Goal: Information Seeking & Learning: Understand process/instructions

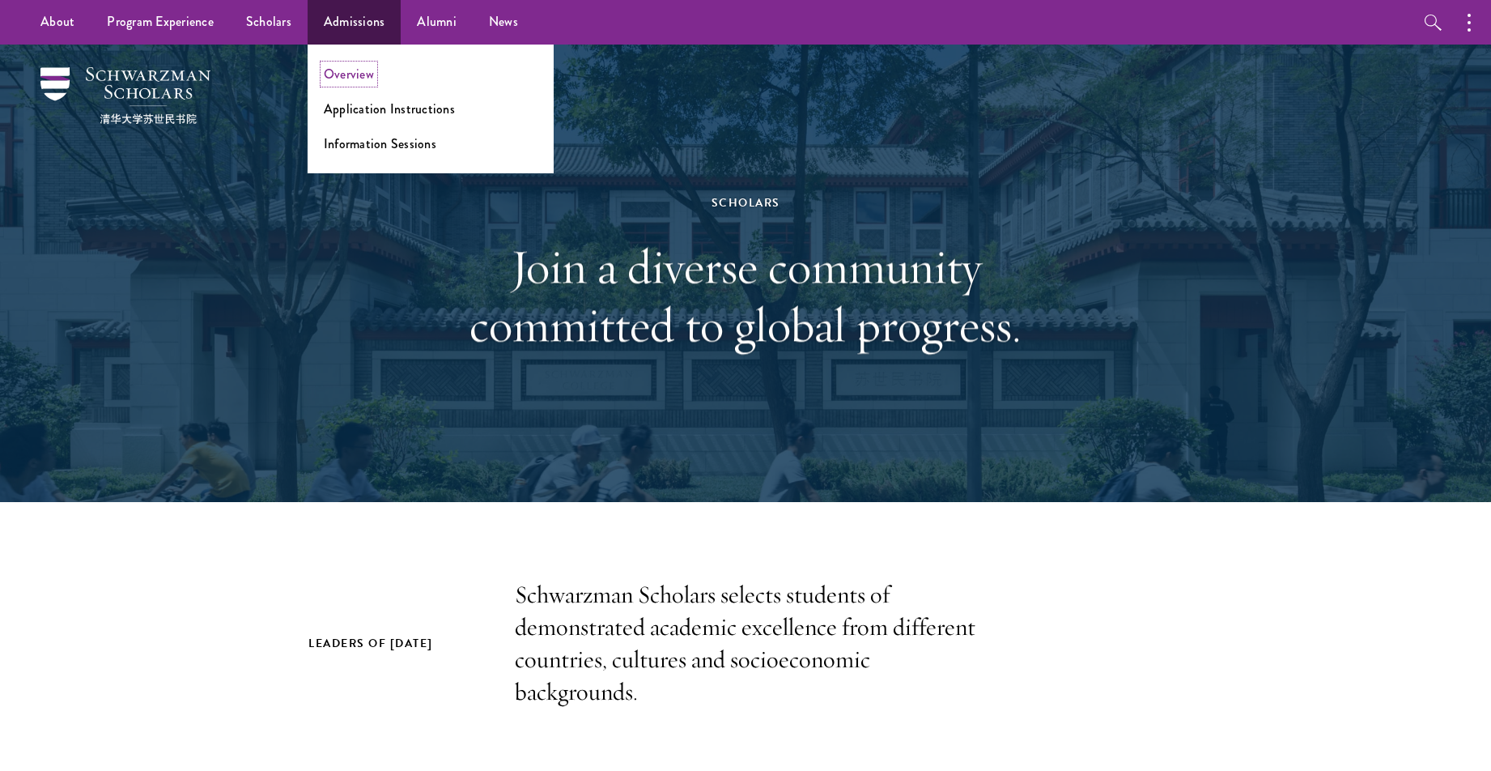
click at [349, 74] on link "Overview" at bounding box center [349, 74] width 50 height 19
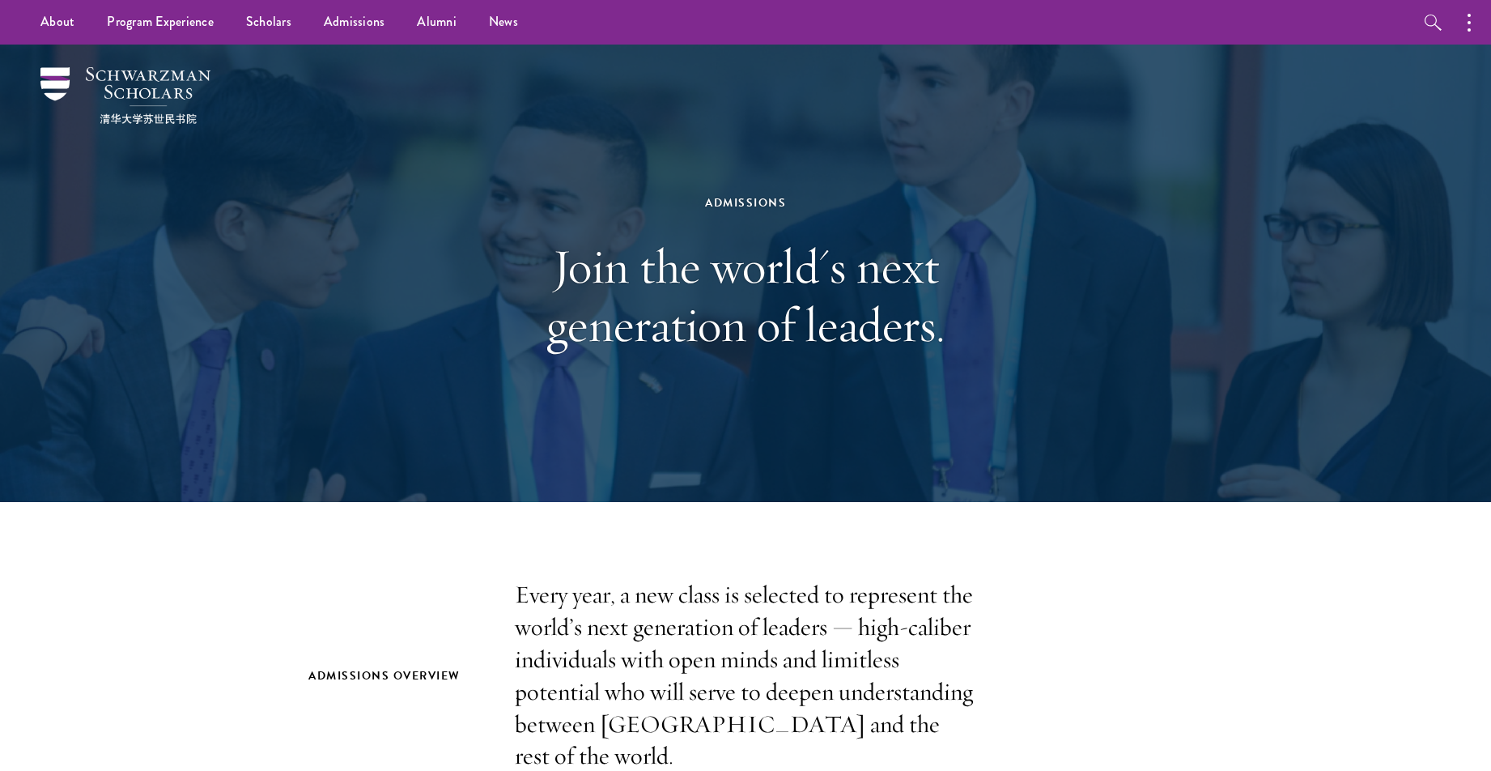
scroll to position [3, 0]
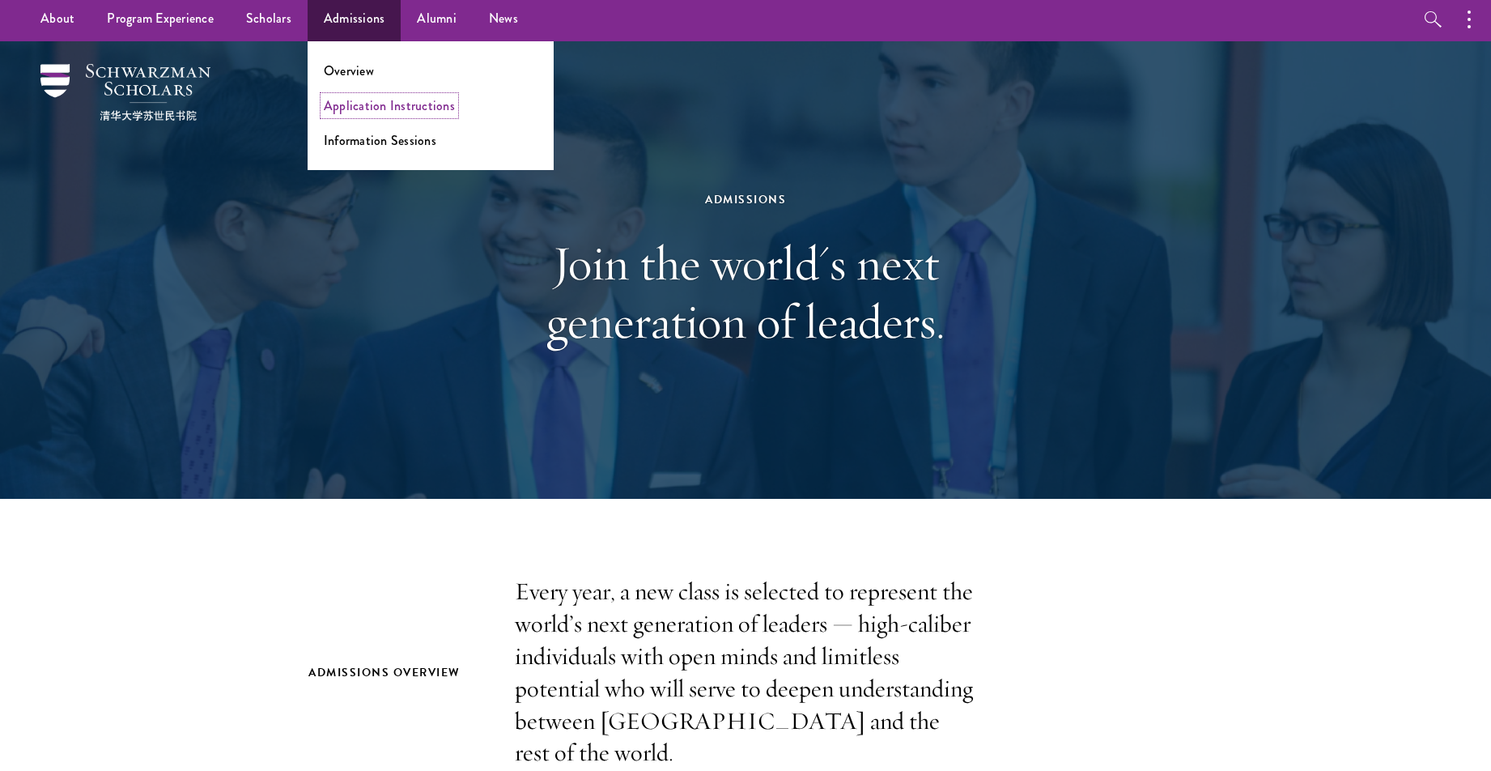
click at [356, 104] on link "Application Instructions" at bounding box center [389, 105] width 131 height 19
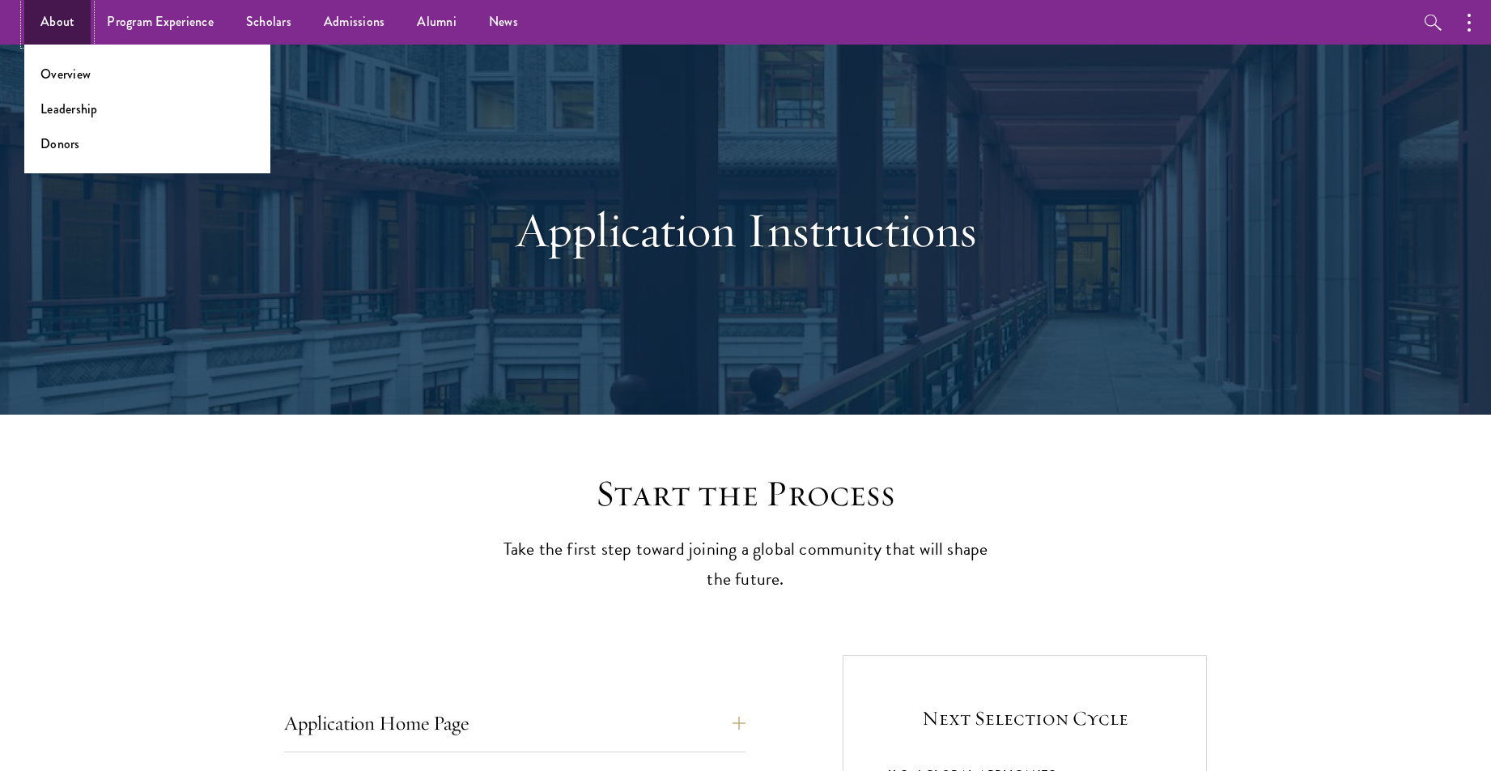
click at [66, 23] on link "About" at bounding box center [57, 22] width 66 height 45
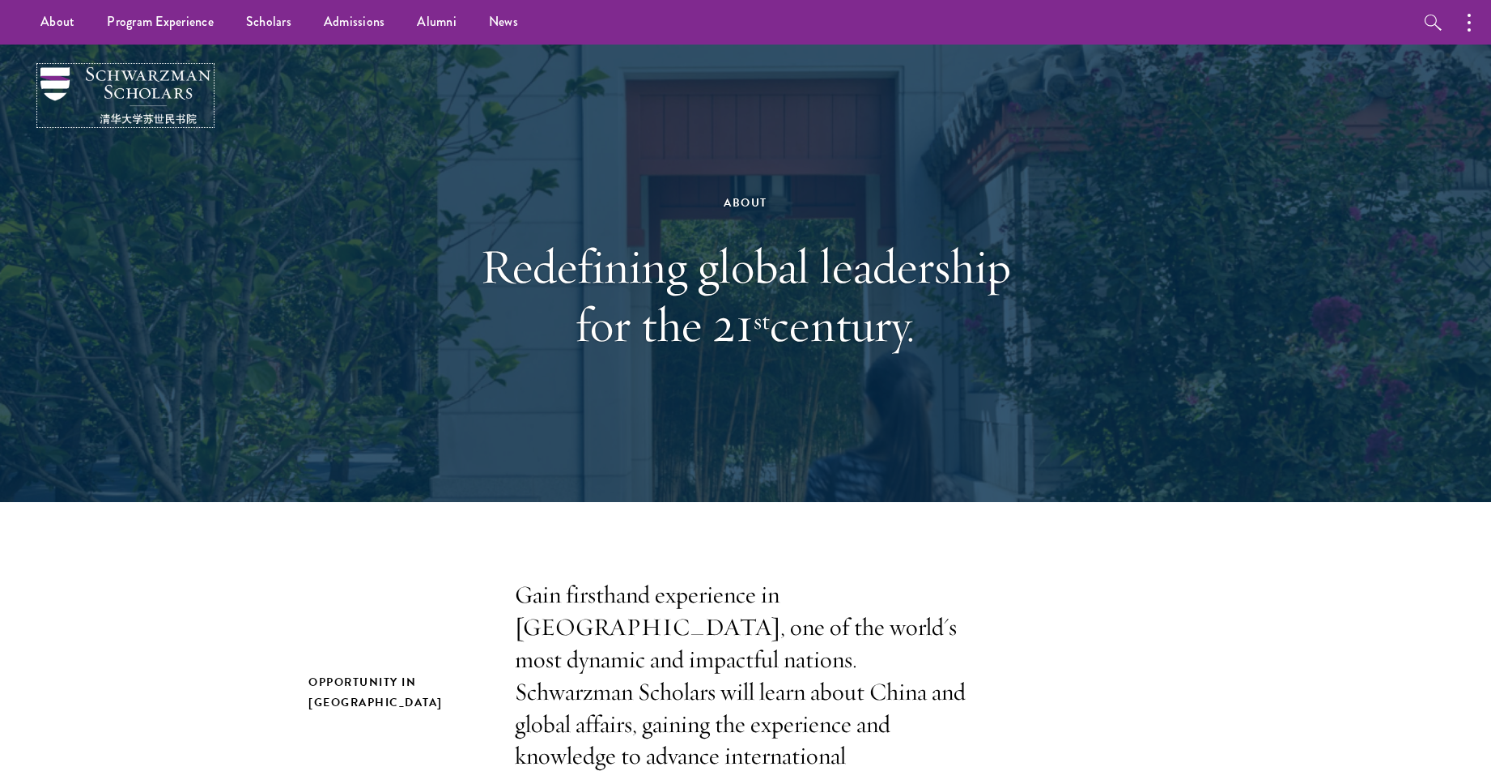
click at [160, 92] on img at bounding box center [125, 95] width 170 height 57
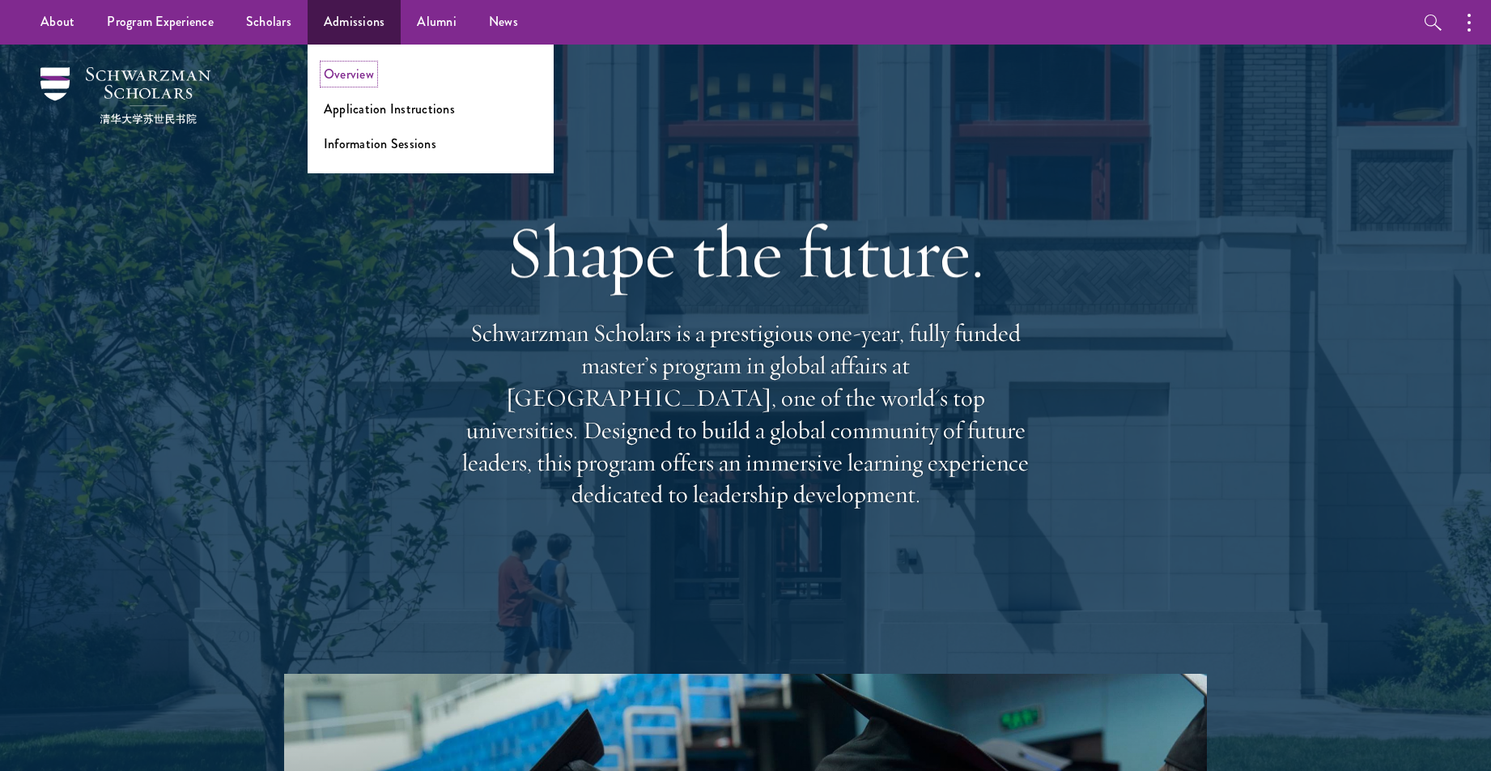
click at [355, 72] on link "Overview" at bounding box center [349, 74] width 50 height 19
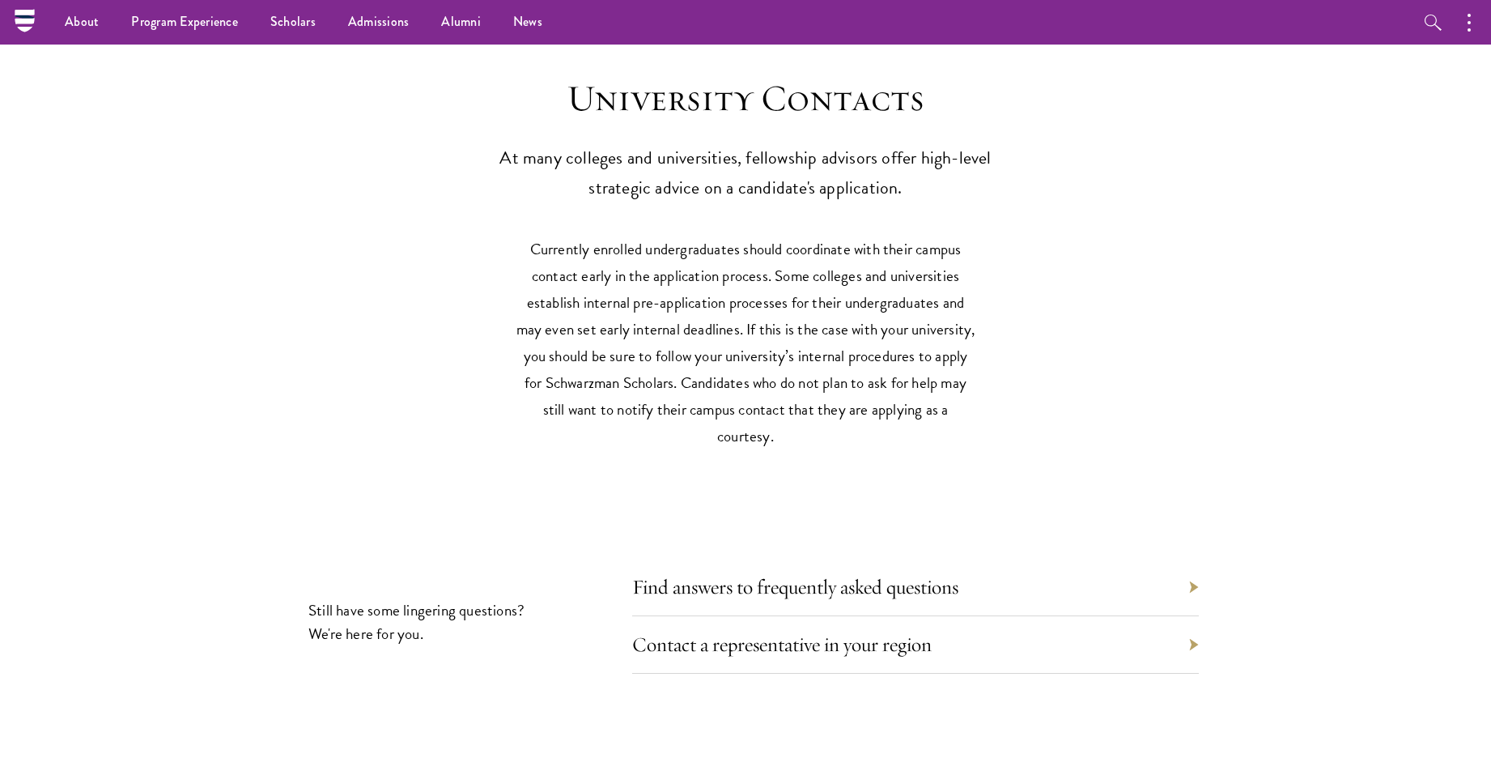
scroll to position [6916, 0]
click at [372, 105] on link "Application Instructions" at bounding box center [414, 109] width 131 height 19
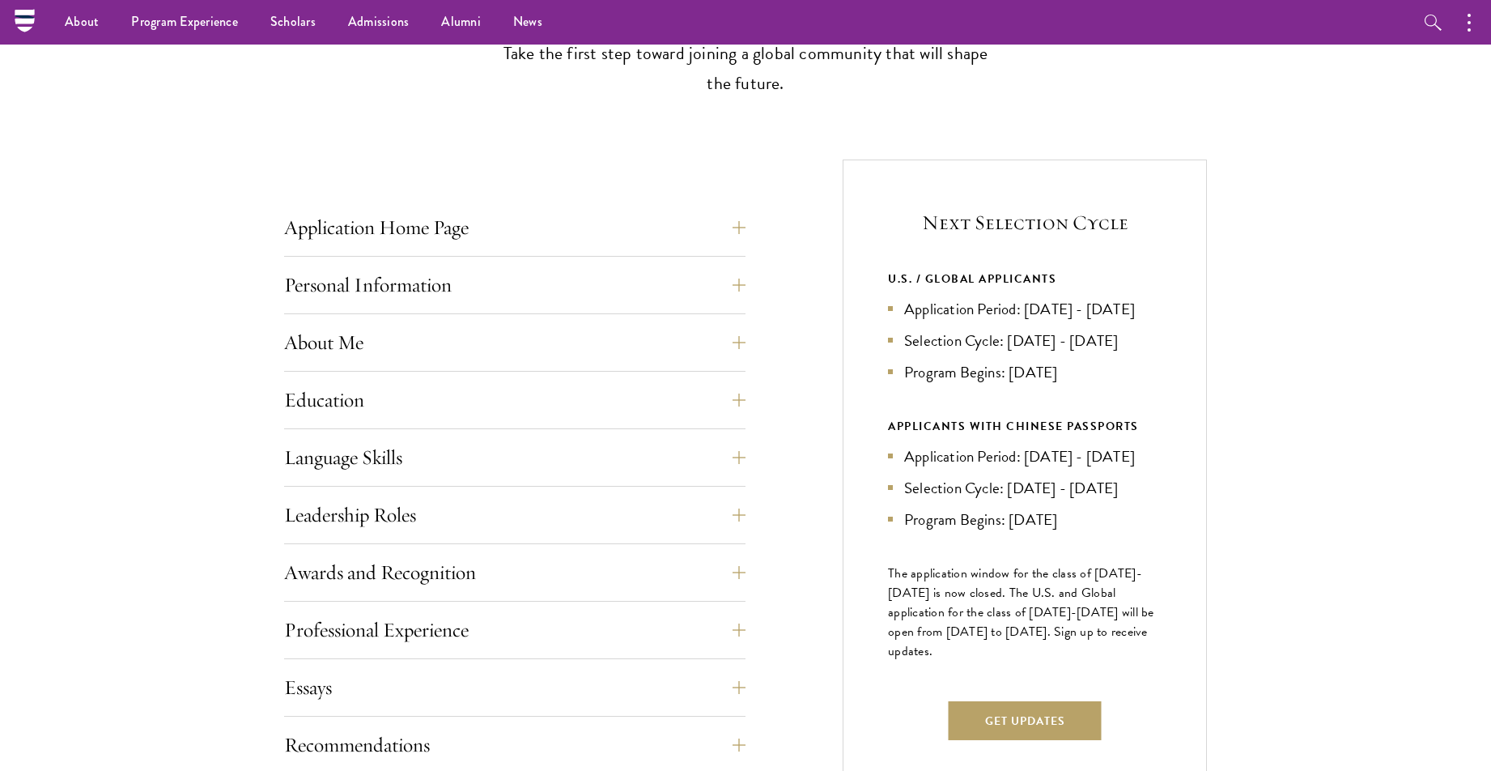
scroll to position [491, 0]
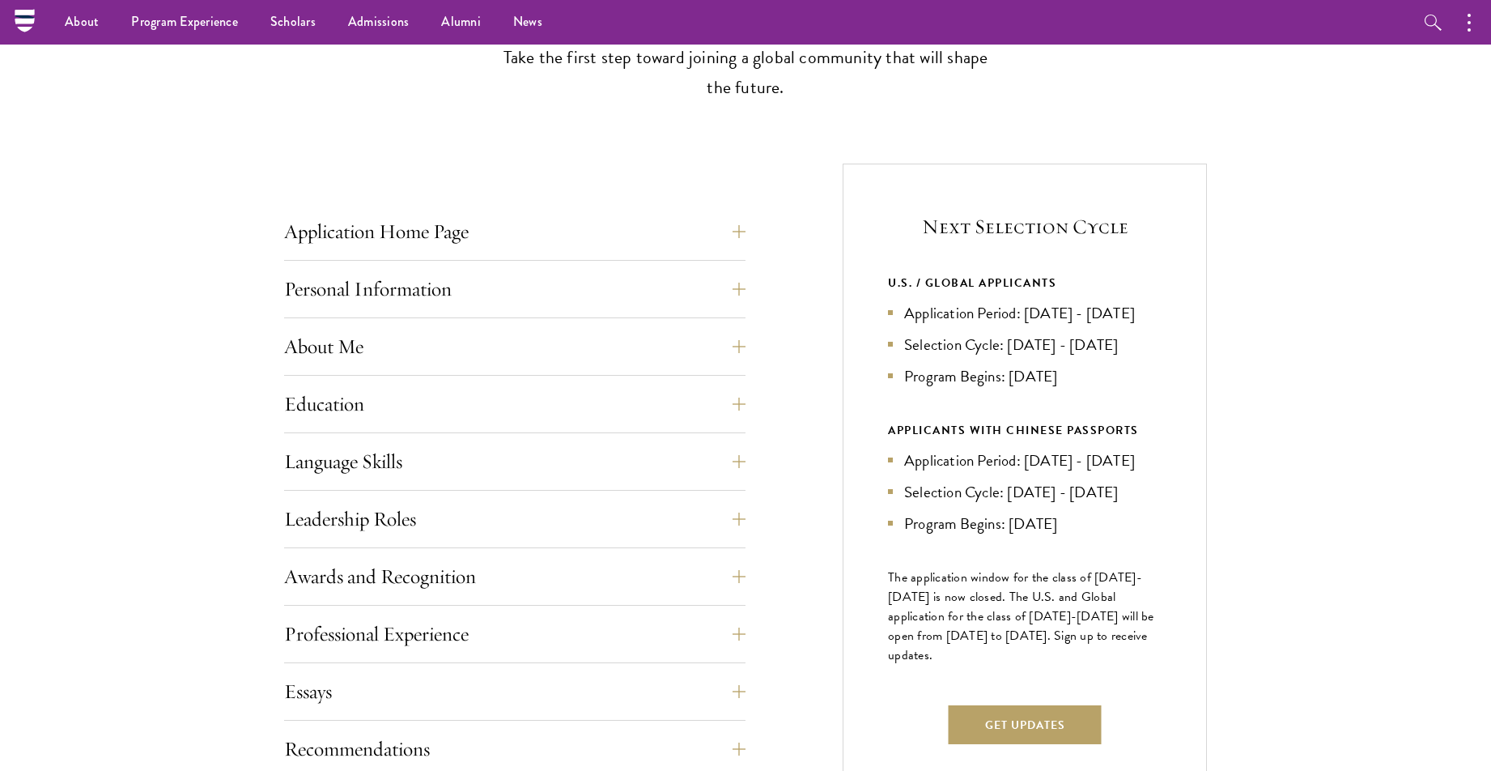
click at [24, 18] on nav "About Overview Leadership Donors Program Experience Overview Curriculum Student…" at bounding box center [642, 22] width 1237 height 45
click at [25, 16] on nav "About Overview Leadership Donors Program Experience Overview Curriculum Student…" at bounding box center [642, 22] width 1237 height 45
click at [19, 23] on icon at bounding box center [24, 20] width 25 height 25
